Goal: Task Accomplishment & Management: Manage account settings

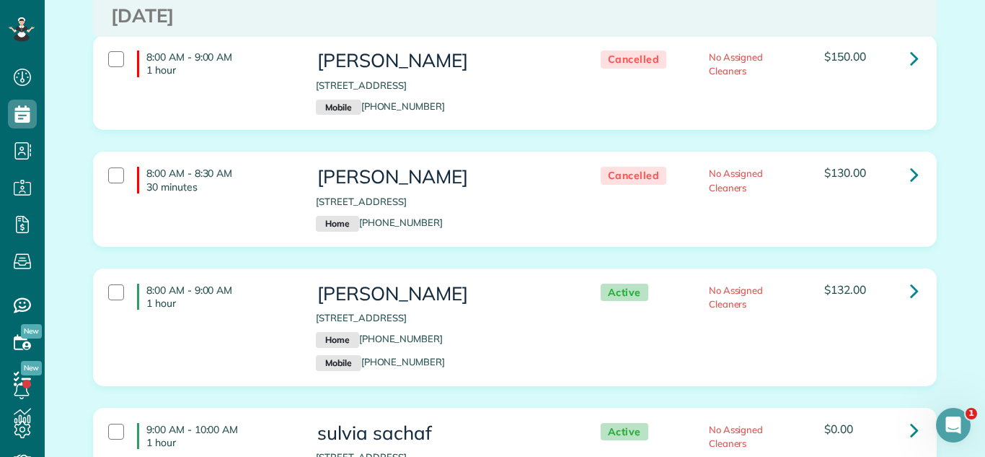
scroll to position [3171, 0]
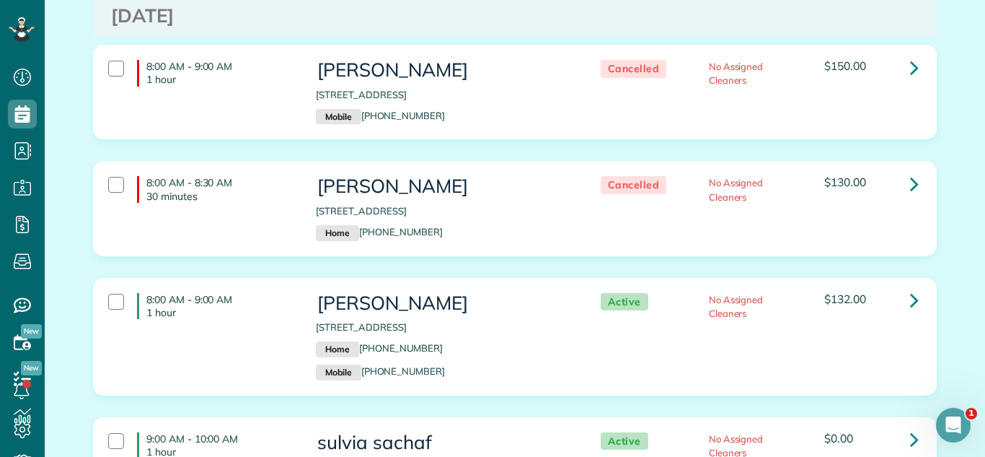
drag, startPoint x: 462, startPoint y: 100, endPoint x: 438, endPoint y: 102, distance: 23.9
click at [460, 99] on div "8:00 AM - 9:00 AM 1 hour Joe Descorbeth 626 Hunter Road Glenview IL 60025 Mobil…" at bounding box center [515, 103] width 866 height 116
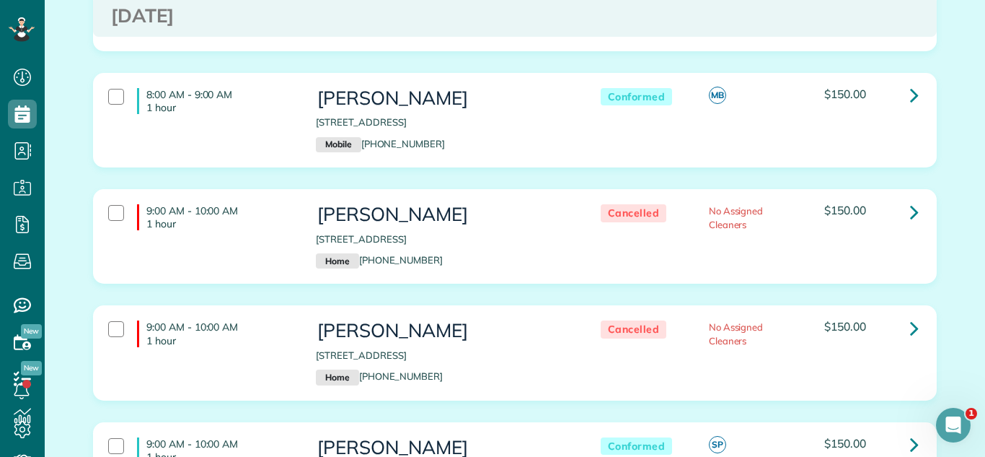
scroll to position [0, 0]
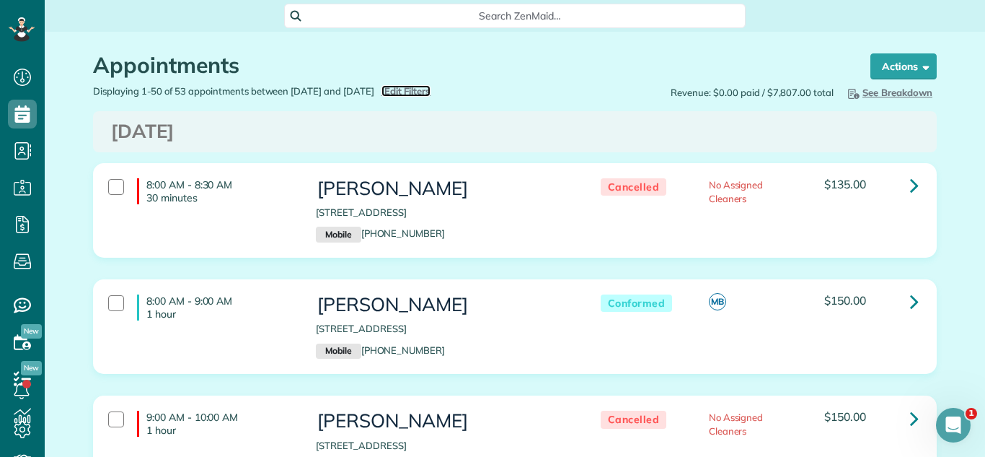
click at [431, 89] on span "Edit Filters" at bounding box center [407, 91] width 47 height 12
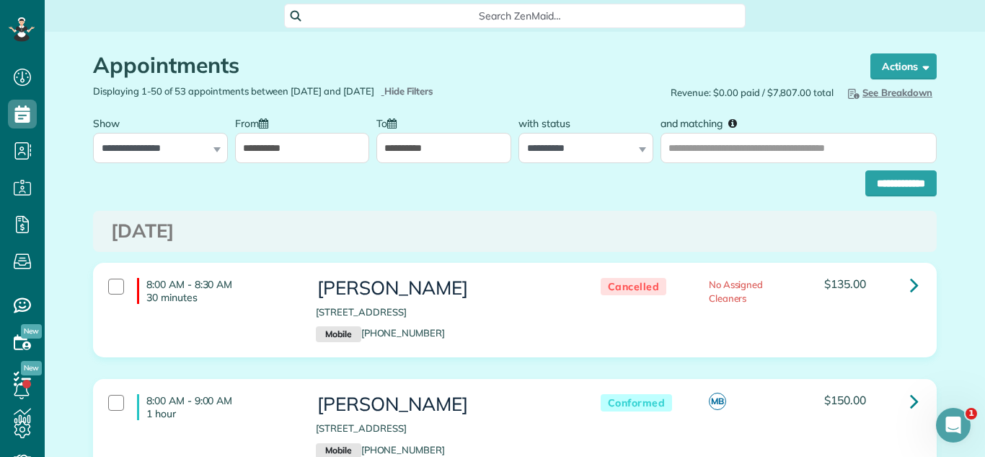
click at [299, 148] on input "**********" at bounding box center [302, 148] width 135 height 30
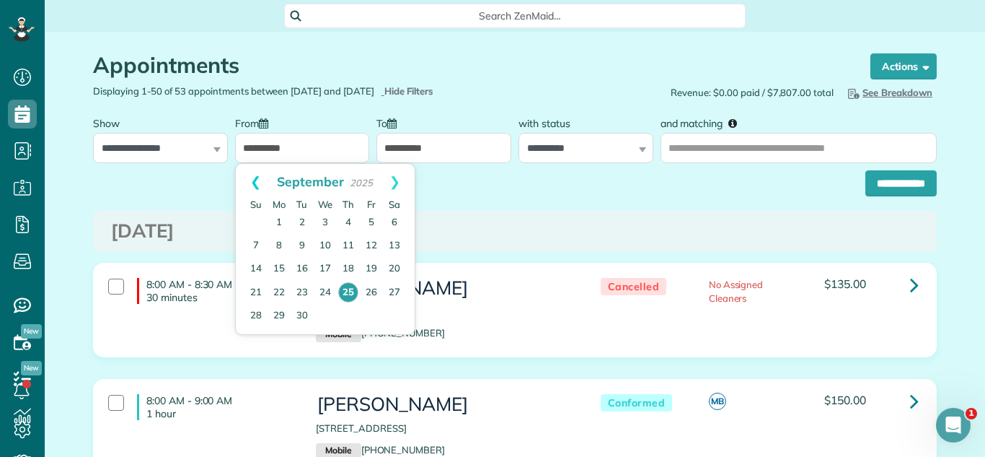
click at [250, 185] on link "Prev" at bounding box center [256, 182] width 40 height 36
click at [324, 291] on link "20" at bounding box center [325, 292] width 23 height 23
type input "**********"
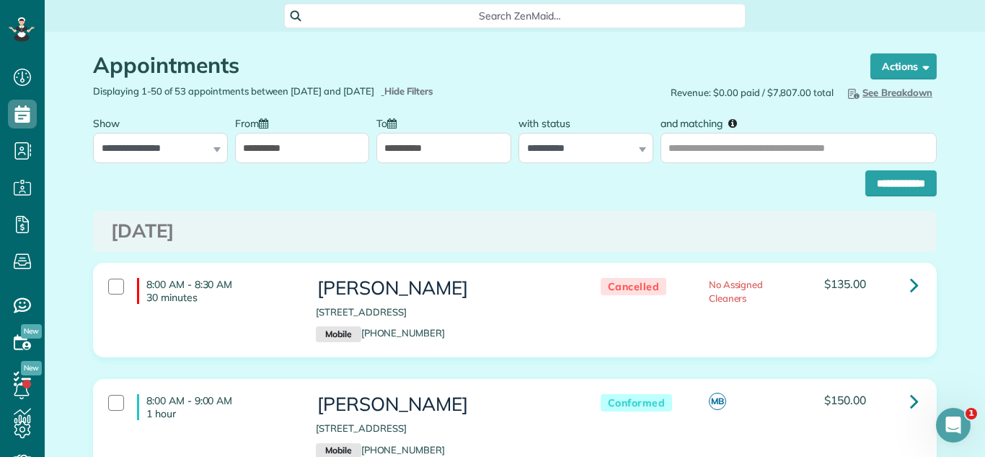
click at [909, 188] on input "**********" at bounding box center [901, 183] width 71 height 26
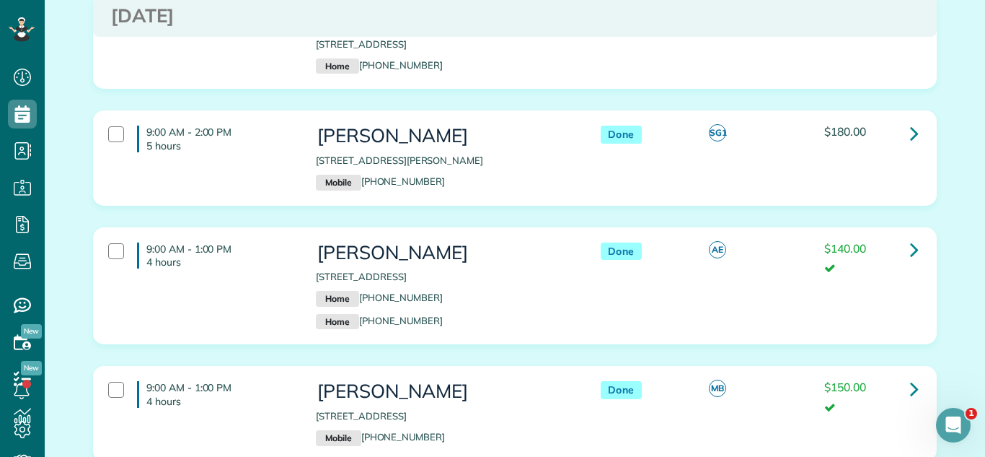
scroll to position [403, 0]
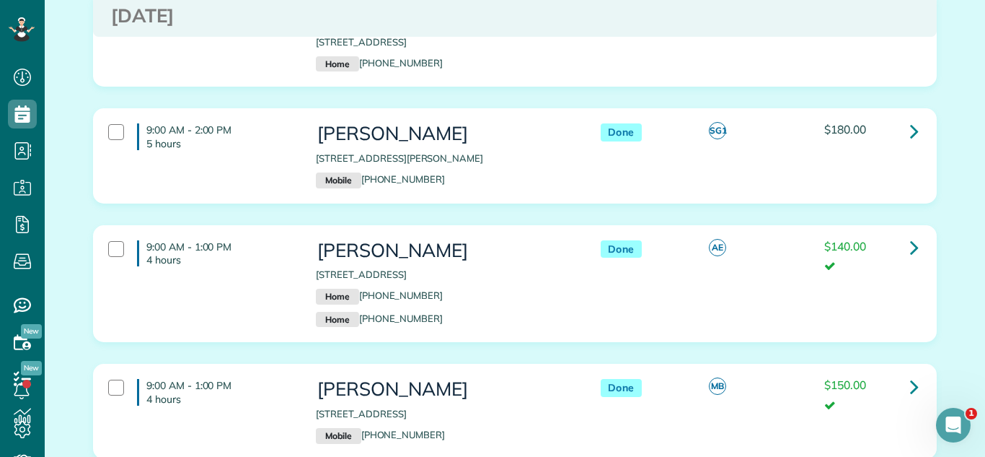
click at [929, 125] on div "9:00 AM - 2:00 PM 5 hours [PERSON_NAME] [STREET_ADDRESS][PERSON_NAME] Mobile [P…" at bounding box center [515, 155] width 842 height 93
click at [917, 125] on icon at bounding box center [914, 130] width 9 height 25
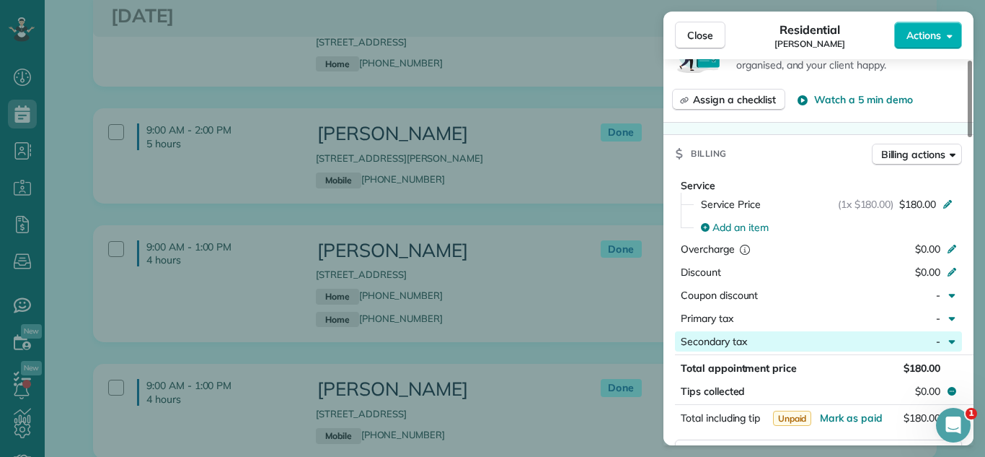
scroll to position [591, 0]
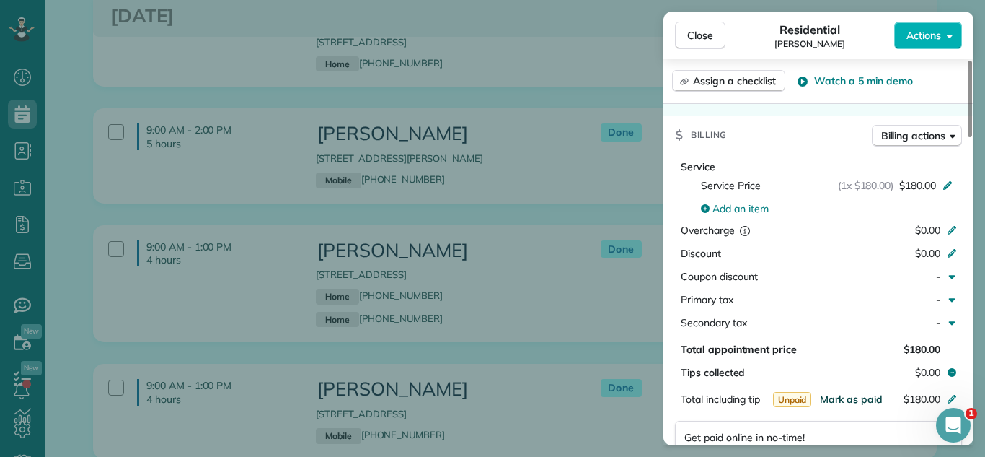
click at [834, 392] on span "Mark as paid" at bounding box center [851, 398] width 63 height 13
click at [708, 38] on span "Close" at bounding box center [700, 35] width 26 height 14
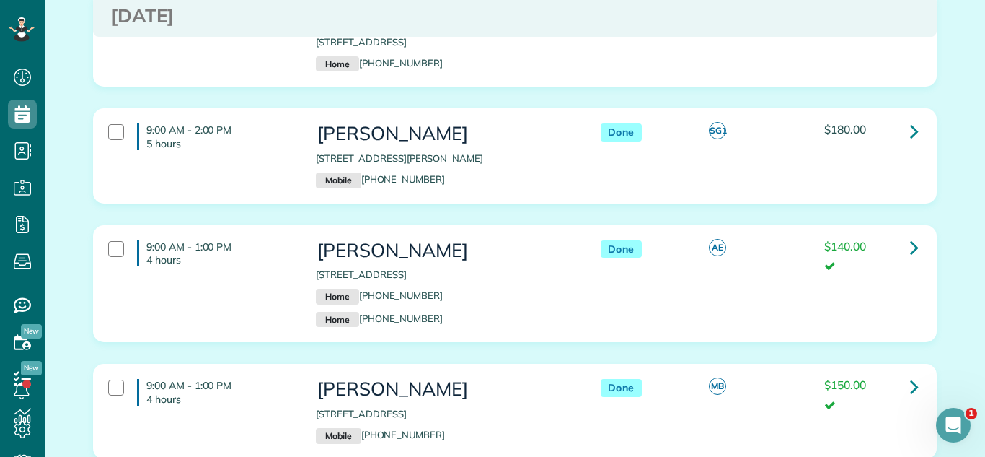
drag, startPoint x: 314, startPoint y: 154, endPoint x: 555, endPoint y: 152, distance: 240.2
click at [555, 152] on div "[PERSON_NAME] [STREET_ADDRESS][PERSON_NAME] Mobile [PHONE_NUMBER]" at bounding box center [443, 155] width 277 height 79
copy p "[STREET_ADDRESS][PERSON_NAME]"
click at [714, 373] on div "Done MB $150.00" at bounding box center [756, 394] width 346 height 46
